Goal: Navigation & Orientation: Find specific page/section

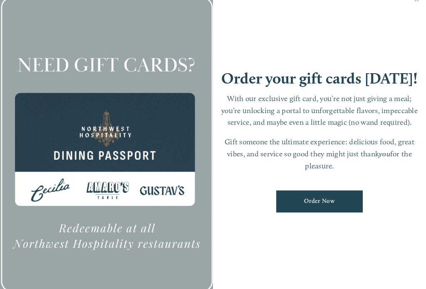
click at [416, 3] on link "Close" at bounding box center [417, 0] width 16 height 23
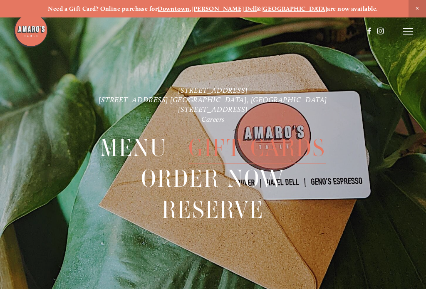
click at [409, 32] on icon at bounding box center [408, 30] width 10 height 7
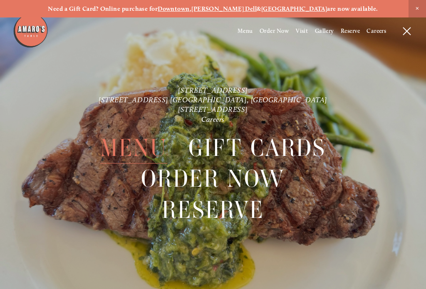
click at [133, 148] on span "Menu" at bounding box center [133, 148] width 67 height 31
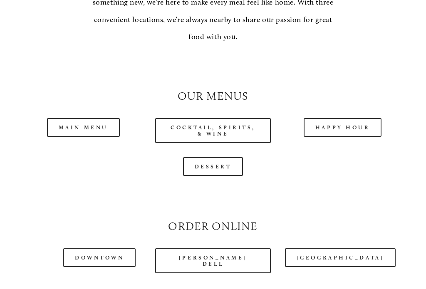
scroll to position [662, 0]
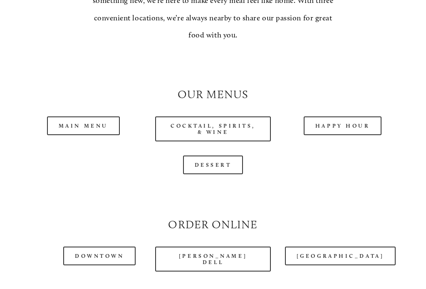
click at [216, 157] on link "Dessert" at bounding box center [213, 165] width 60 height 19
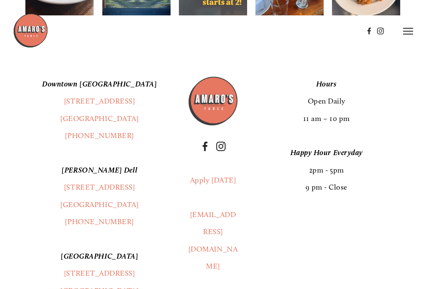
scroll to position [1224, 0]
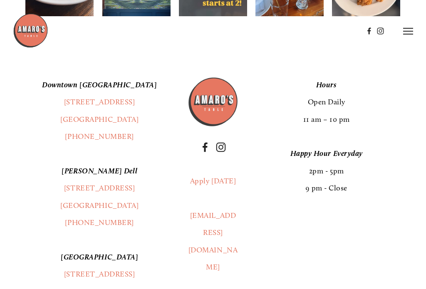
click at [407, 30] on icon at bounding box center [408, 30] width 10 height 7
click at [297, 32] on span "Visit" at bounding box center [302, 30] width 12 height 7
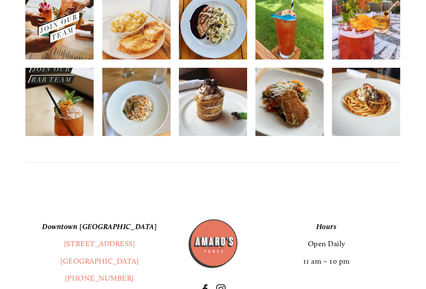
scroll to position [1430, 0]
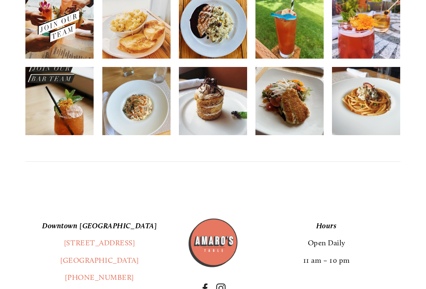
click at [213, 123] on img at bounding box center [213, 101] width 68 height 85
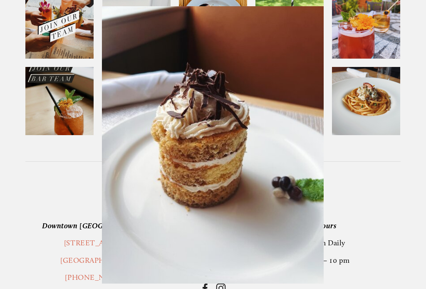
scroll to position [1431, 0]
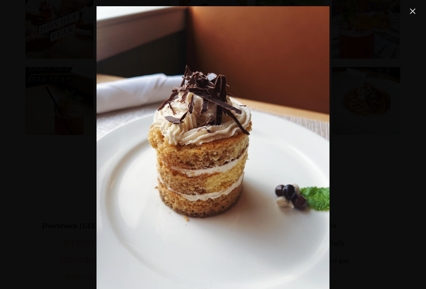
click at [409, 13] on link "Close" at bounding box center [413, 11] width 10 height 10
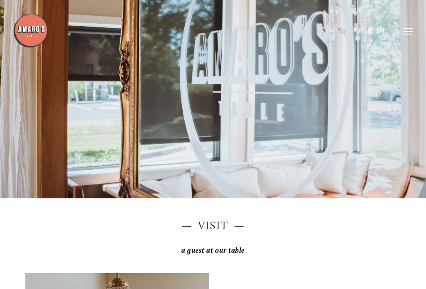
scroll to position [0, 0]
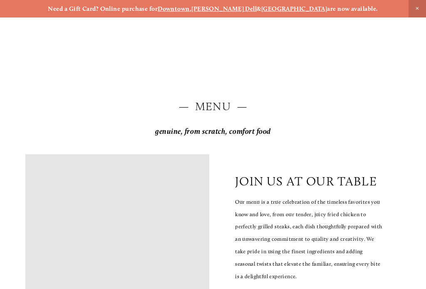
scroll to position [1224, 0]
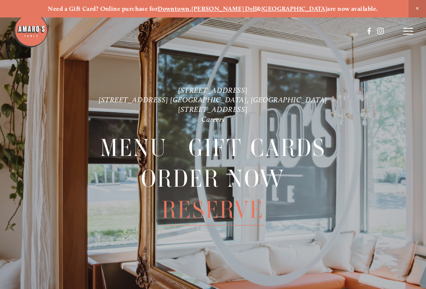
click at [124, 149] on span "Menu" at bounding box center [133, 148] width 67 height 31
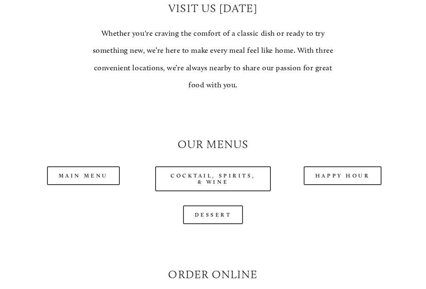
scroll to position [612, 0]
click at [80, 167] on link "Main Menu" at bounding box center [83, 175] width 73 height 19
